Goal: Task Accomplishment & Management: Complete application form

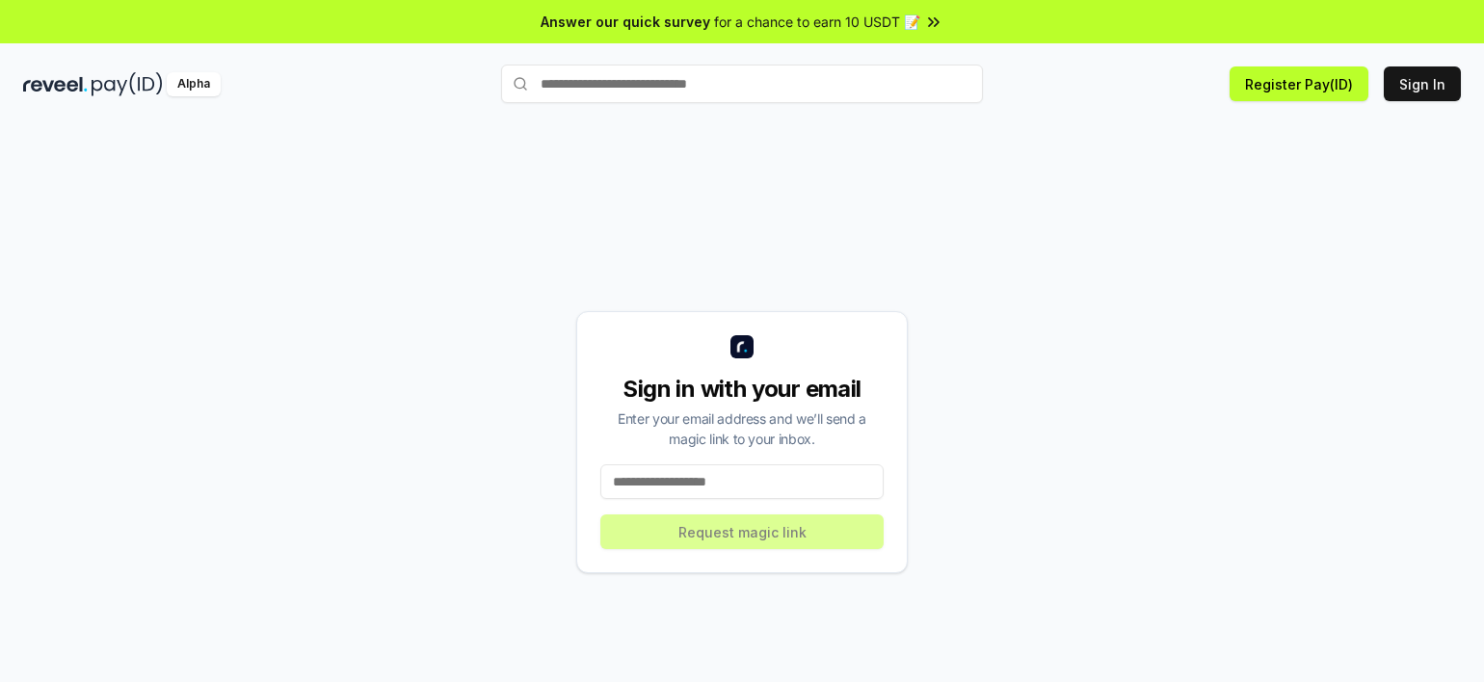
click at [693, 471] on input at bounding box center [741, 481] width 283 height 35
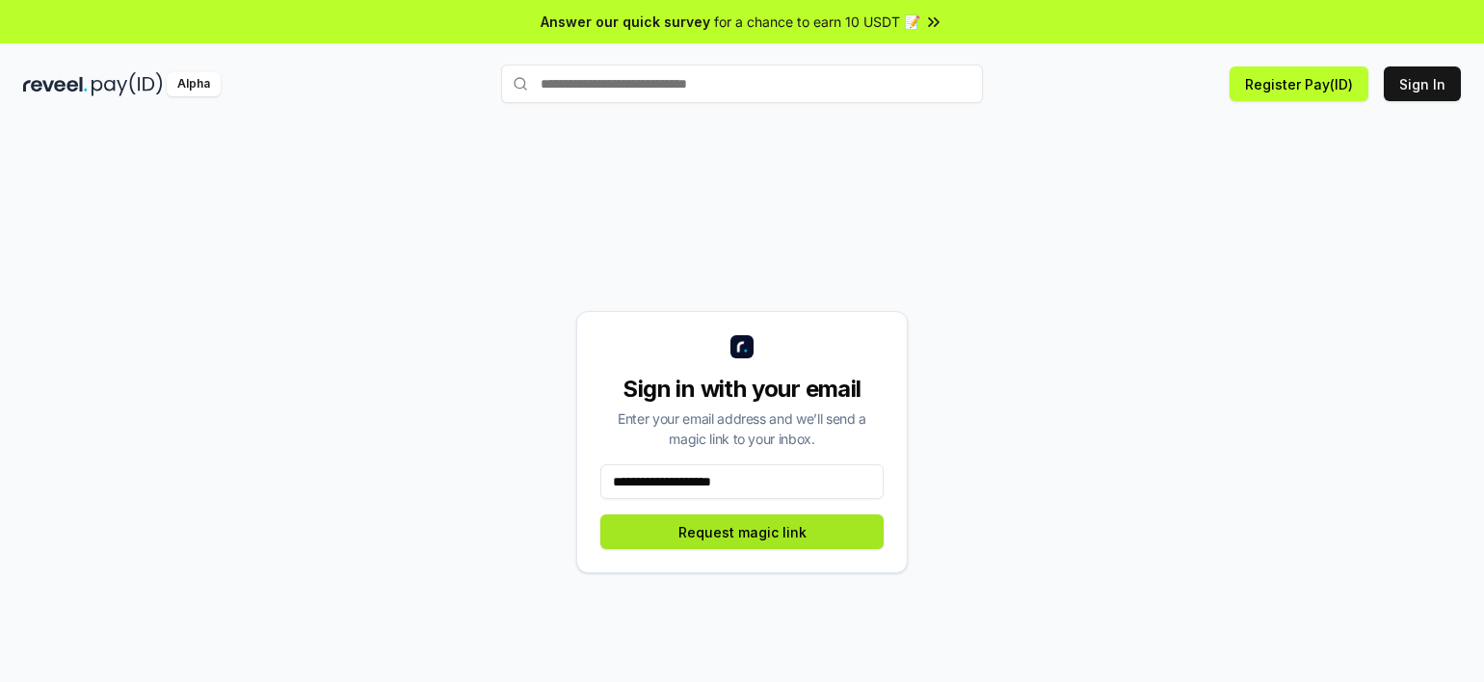
type input "**********"
click at [750, 531] on button "Request magic link" at bounding box center [741, 532] width 283 height 35
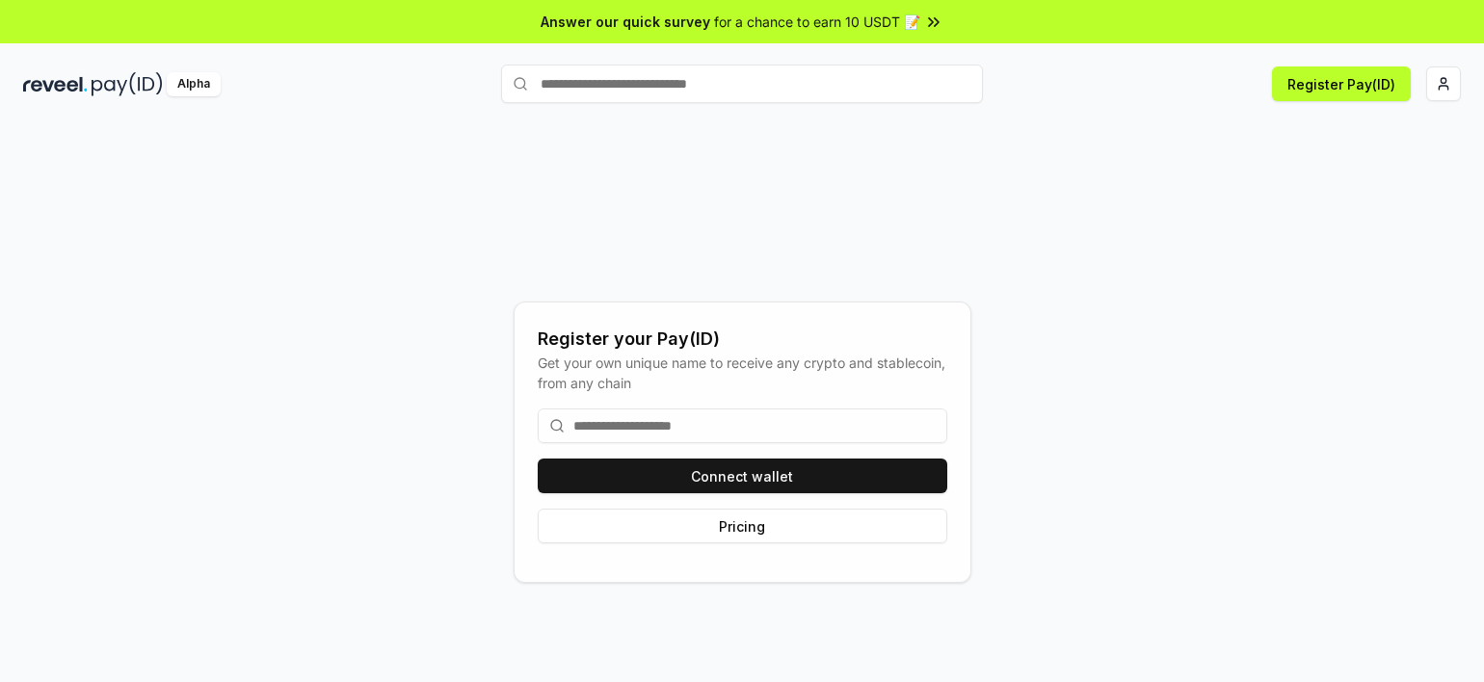
click at [1102, 262] on div "Register your Pay(ID) Get your own unique name to receive any crypto and stable…" at bounding box center [742, 442] width 1438 height 590
click at [762, 432] on input at bounding box center [743, 426] width 410 height 35
type input "*"
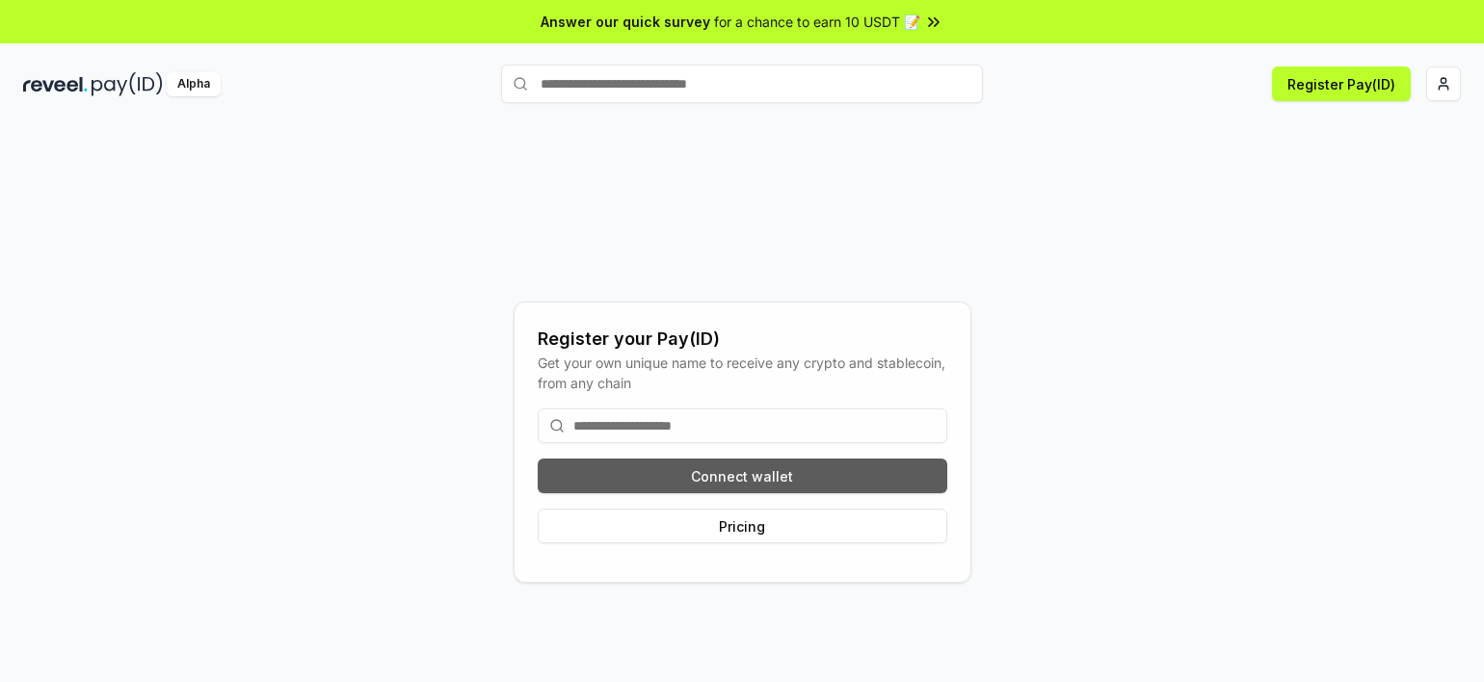
click at [786, 478] on button "Connect wallet" at bounding box center [743, 476] width 410 height 35
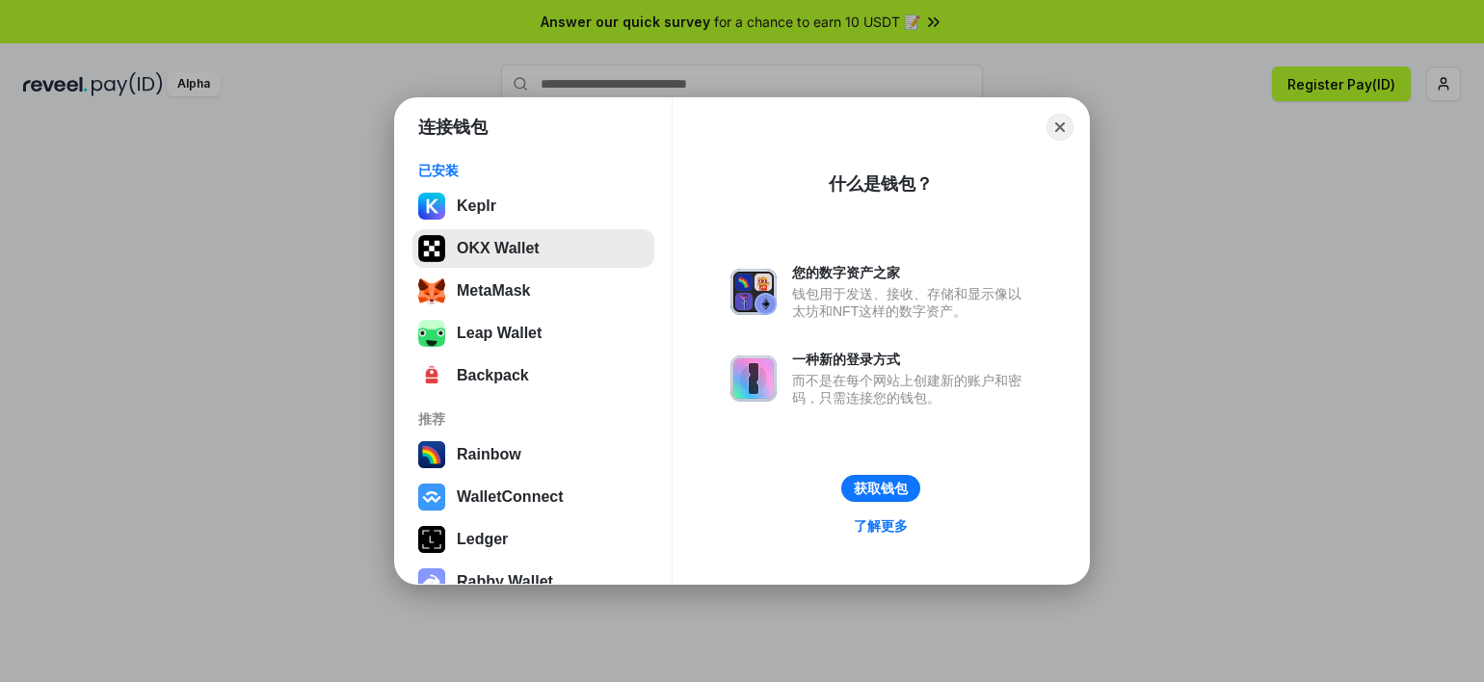
click at [545, 240] on button "OKX Wallet" at bounding box center [533, 248] width 242 height 39
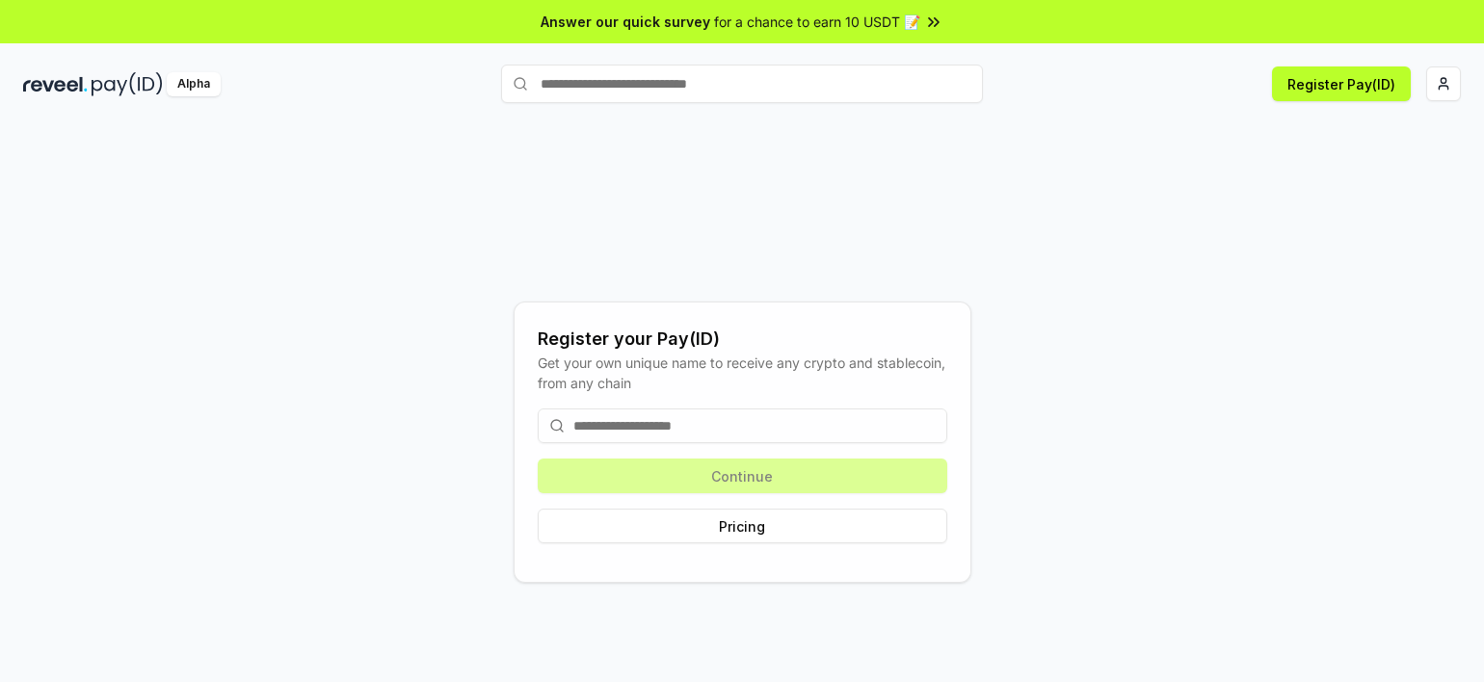
scroll to position [54, 0]
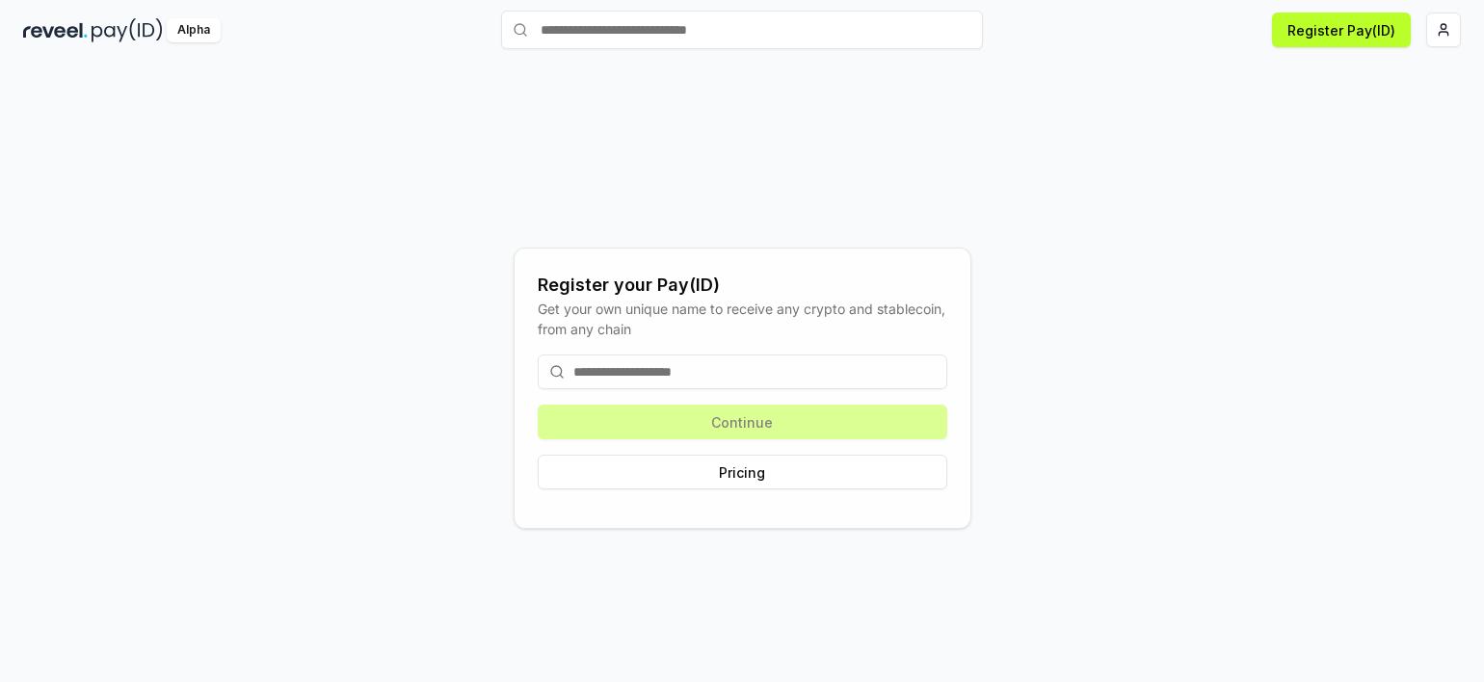
click at [714, 380] on input at bounding box center [743, 372] width 410 height 35
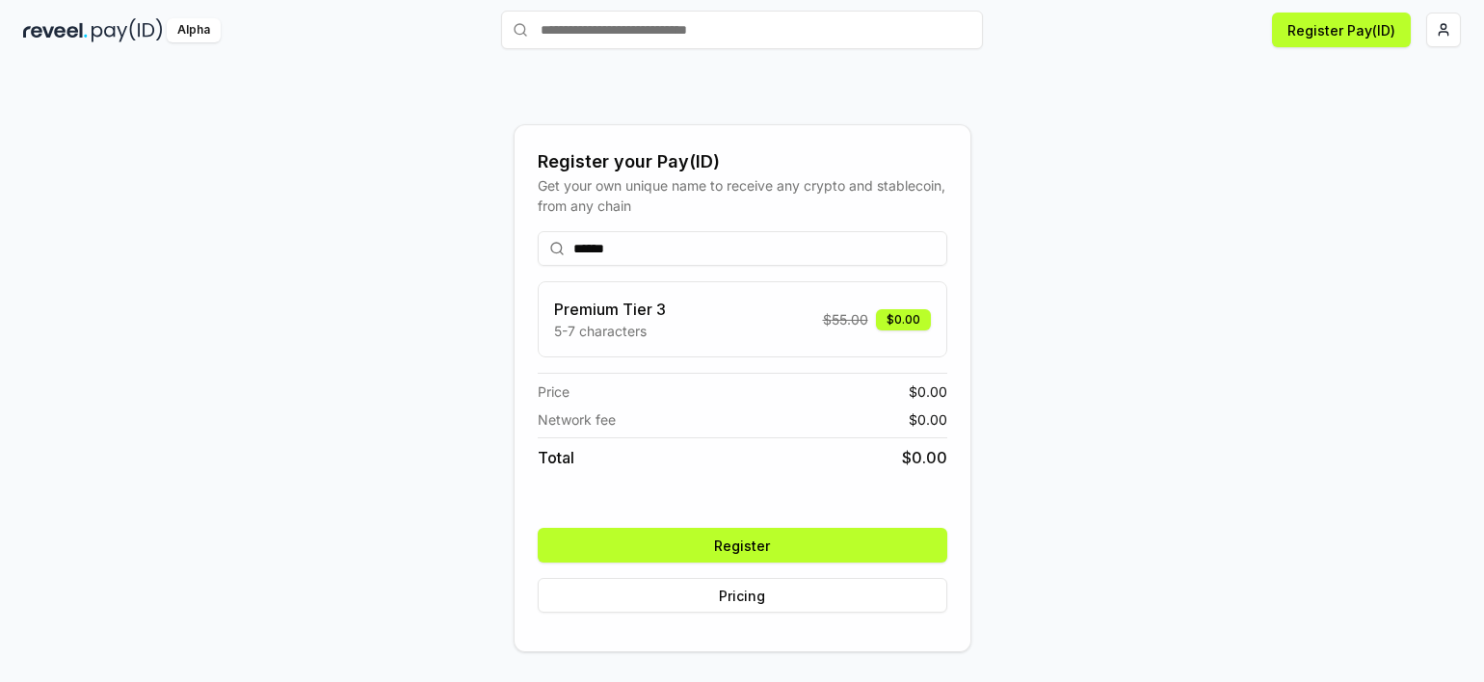
type input "******"
click at [744, 540] on button "Register" at bounding box center [743, 545] width 410 height 35
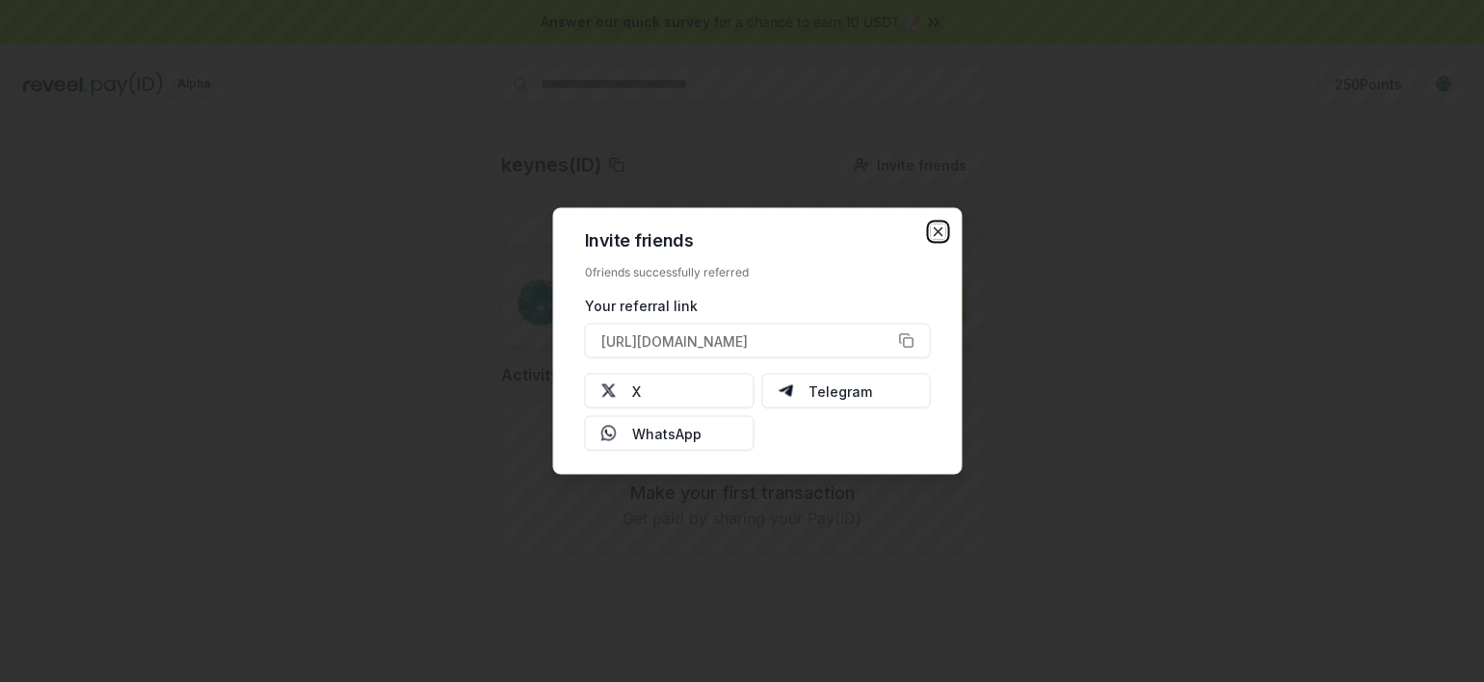
click at [937, 234] on icon "button" at bounding box center [938, 232] width 15 height 15
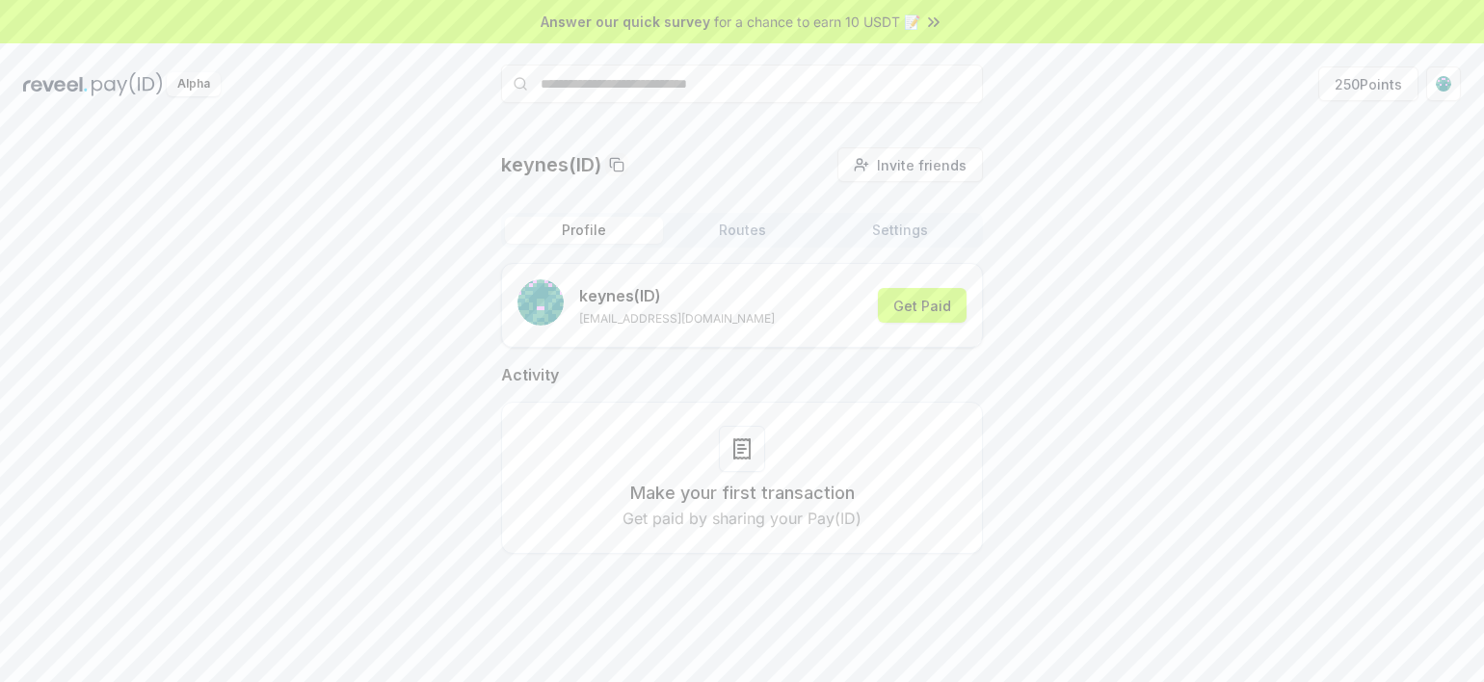
click at [739, 226] on button "Routes" at bounding box center [742, 230] width 158 height 27
click at [609, 238] on button "Profile" at bounding box center [584, 230] width 158 height 27
click at [1360, 81] on button "250 Points" at bounding box center [1368, 83] width 100 height 35
